Goal: Information Seeking & Learning: Learn about a topic

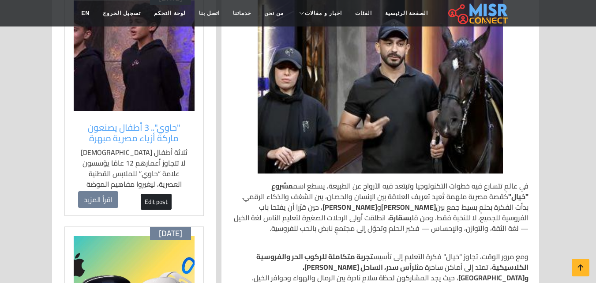
scroll to position [221, 0]
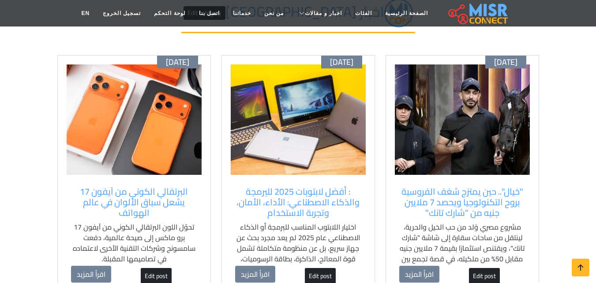
scroll to position [88, 0]
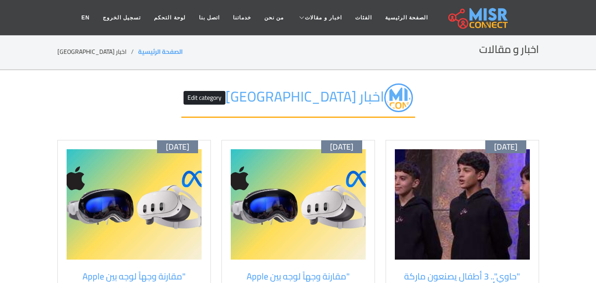
click at [427, 101] on div "اخبار مصر Edit category" at bounding box center [298, 105] width 482 height 70
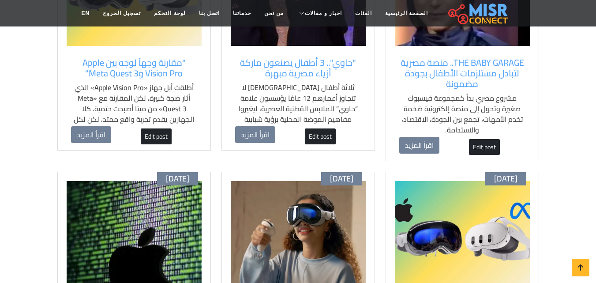
scroll to position [132, 0]
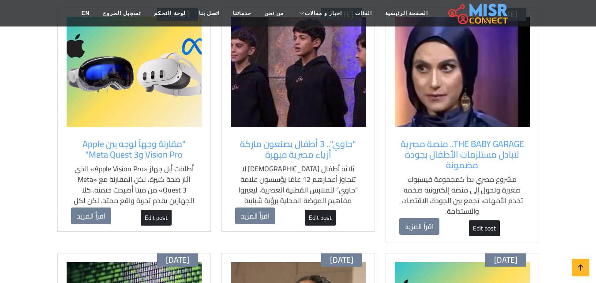
click at [487, 131] on div "[DATE] THE BABY GARAGE.. منصة مصرية لتبادل مستلزمات الأطفال بجودة مضمونة مشروع …" at bounding box center [463, 124] width 154 height 235
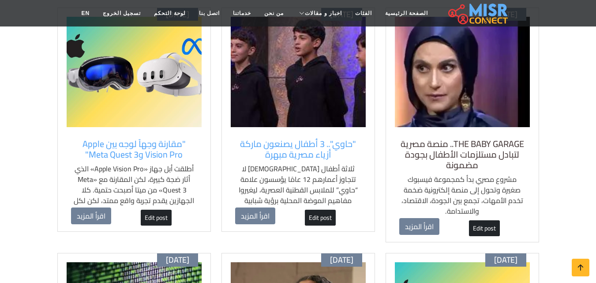
click at [485, 143] on h5 "THE BABY GARAGE.. منصة مصرية لتبادل مستلزمات الأطفال بجودة مضمونة" at bounding box center [462, 155] width 126 height 32
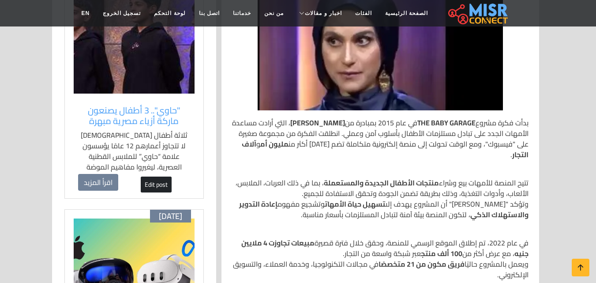
scroll to position [221, 0]
